Goal: Task Accomplishment & Management: Manage account settings

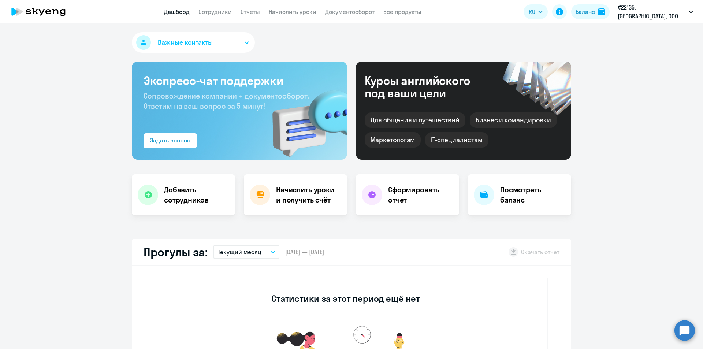
select select "30"
click at [298, 196] on h4 "Начислить уроки и получить счёт" at bounding box center [308, 194] width 64 height 20
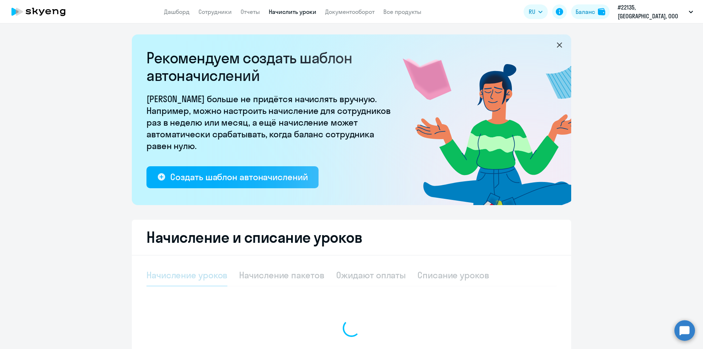
select select "10"
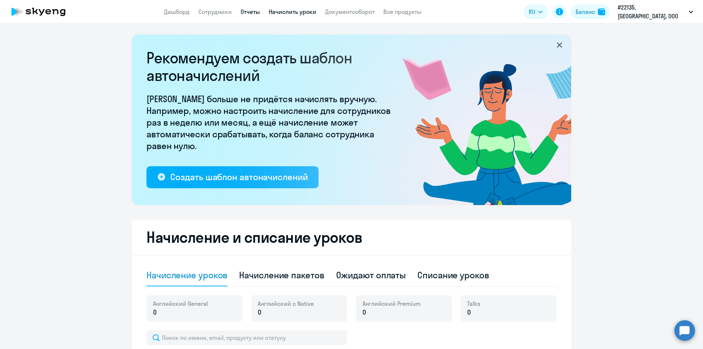
click at [254, 10] on link "Отчеты" at bounding box center [249, 11] width 19 height 7
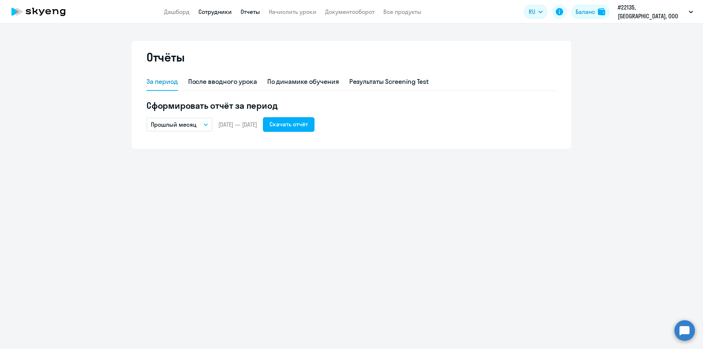
click at [217, 14] on link "Сотрудники" at bounding box center [214, 11] width 33 height 7
select select "30"
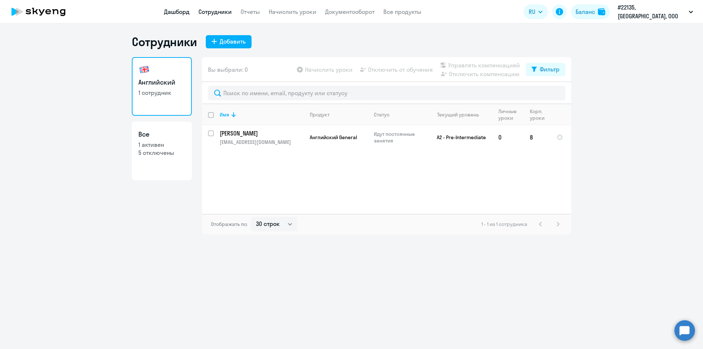
click at [184, 8] on link "Дашборд" at bounding box center [177, 11] width 26 height 7
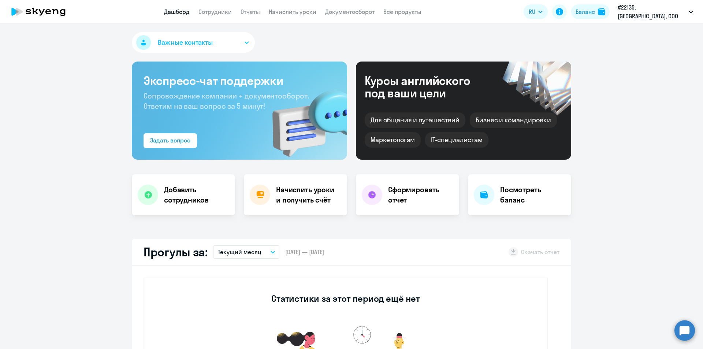
select select "30"
click at [505, 198] on h4 "Посмотреть баланс" at bounding box center [532, 194] width 65 height 20
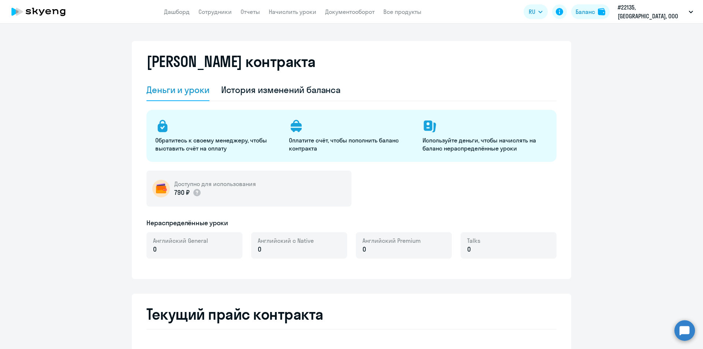
select select "english_adult_not_native_speaker"
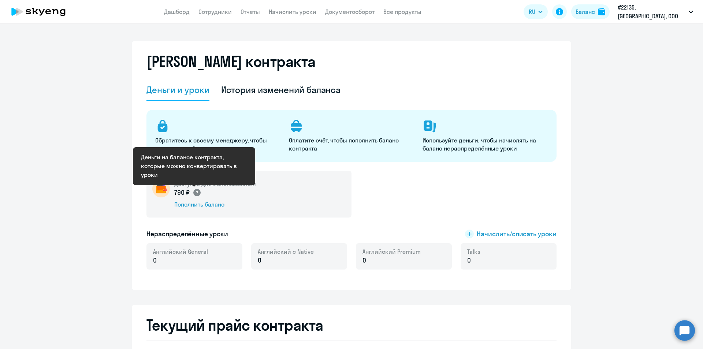
click at [193, 193] on circle at bounding box center [196, 192] width 7 height 7
